Goal: Navigation & Orientation: Find specific page/section

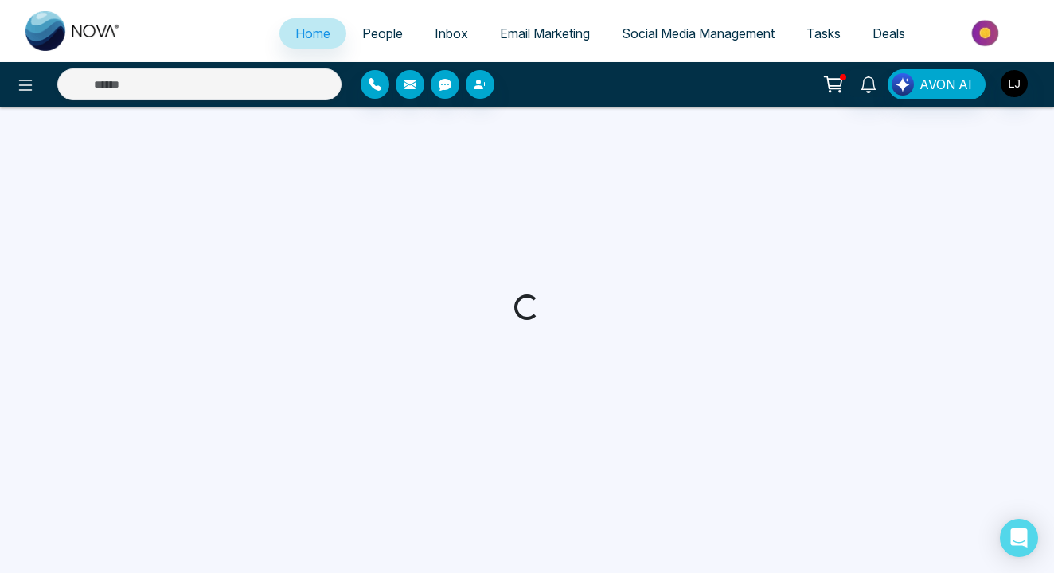
select select "*"
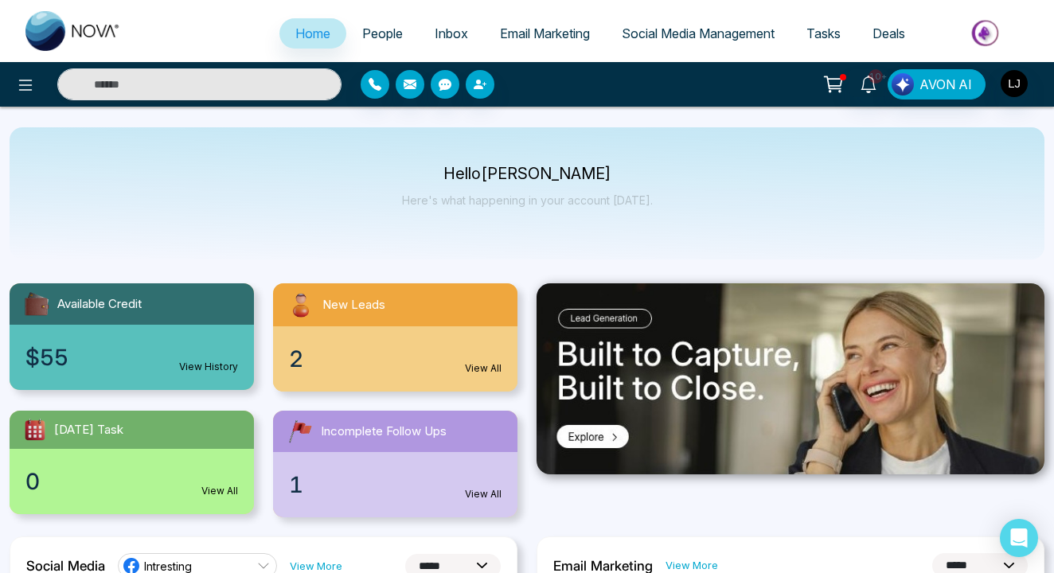
click at [366, 35] on span "People" at bounding box center [382, 33] width 41 height 16
click at [1012, 84] on img "button" at bounding box center [1014, 83] width 27 height 27
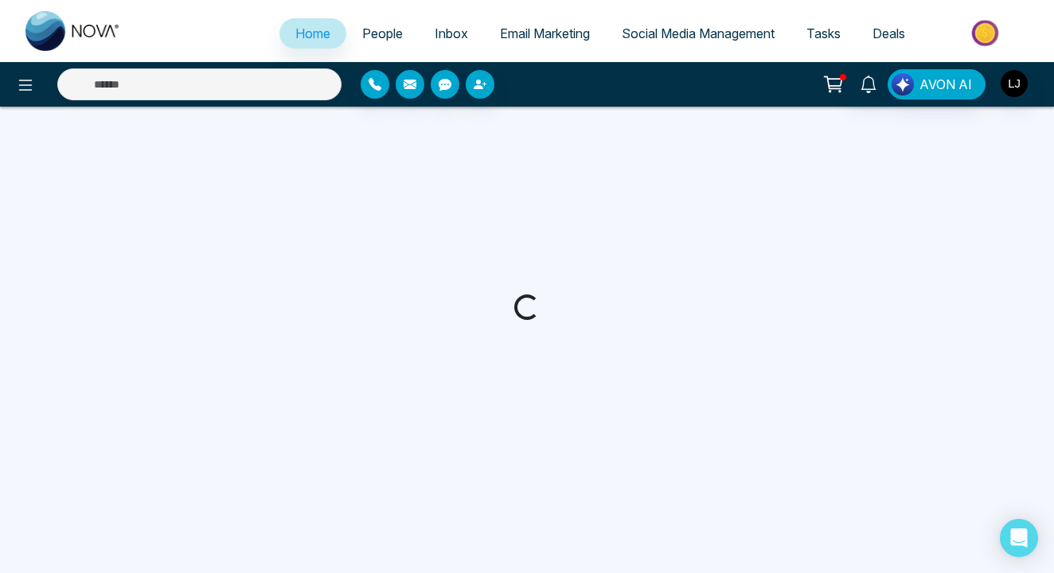
select select "*"
